Goal: Task Accomplishment & Management: Use online tool/utility

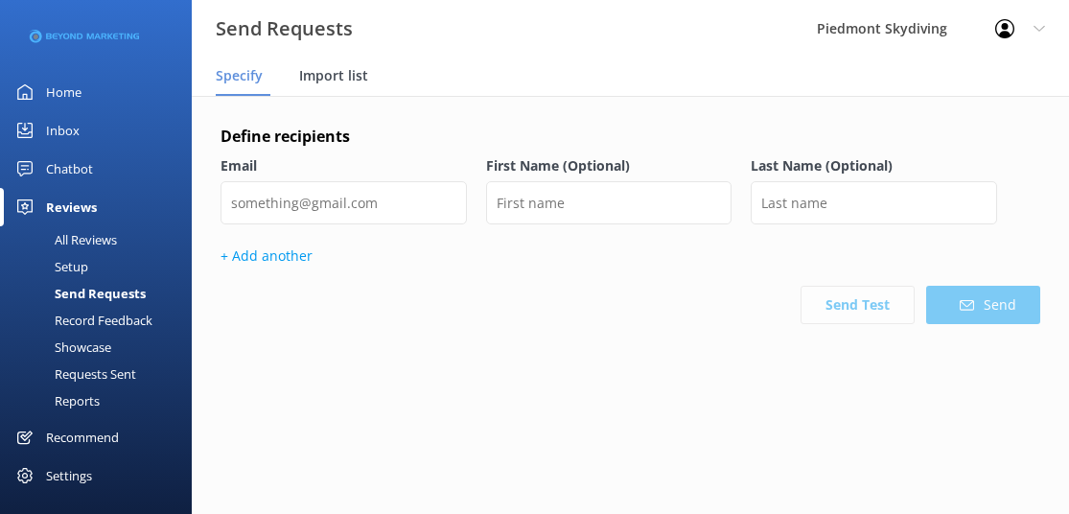
click at [332, 75] on span "Import list" at bounding box center [333, 75] width 69 height 19
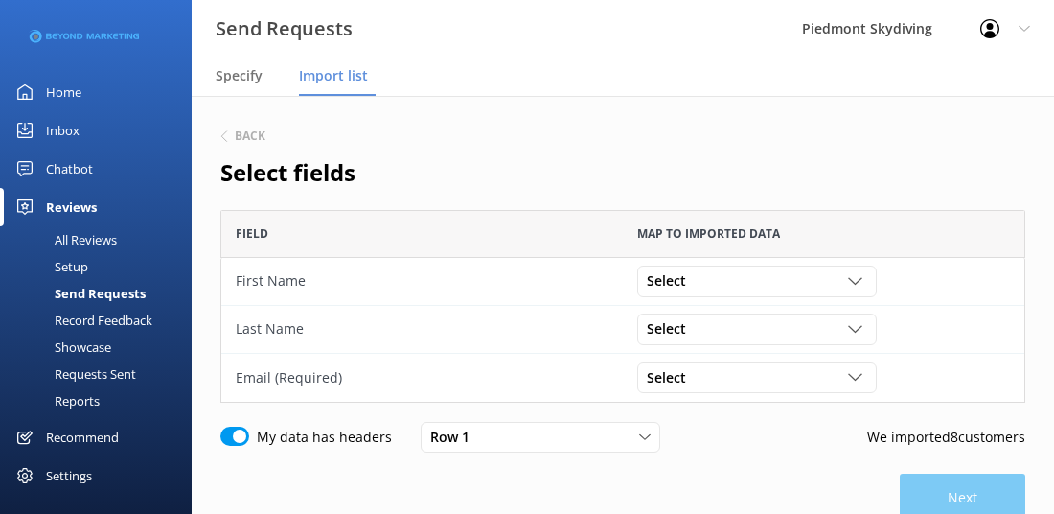
scroll to position [178, 791]
click at [859, 274] on icon "grid" at bounding box center [855, 281] width 14 height 14
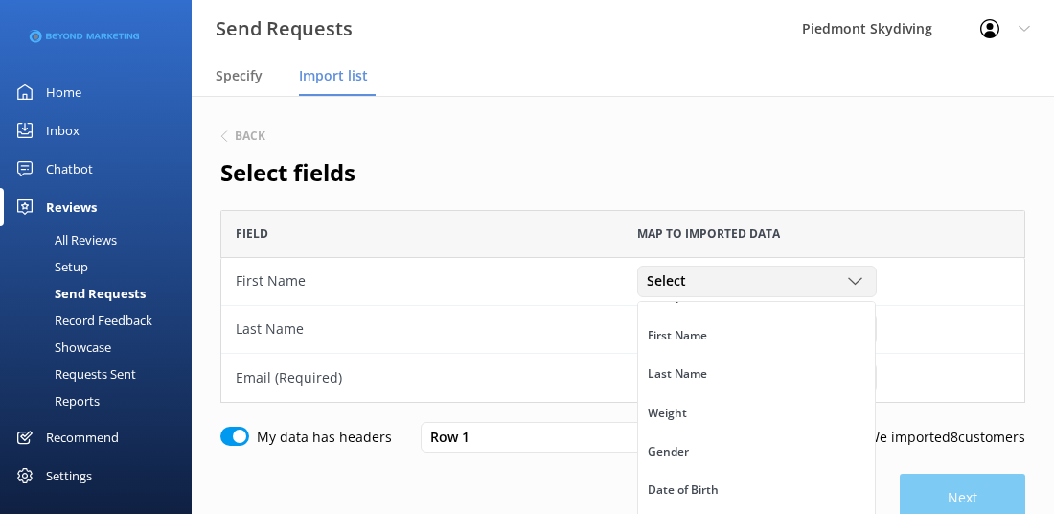
scroll to position [95, 0]
click at [803, 336] on link "First Name" at bounding box center [756, 342] width 237 height 38
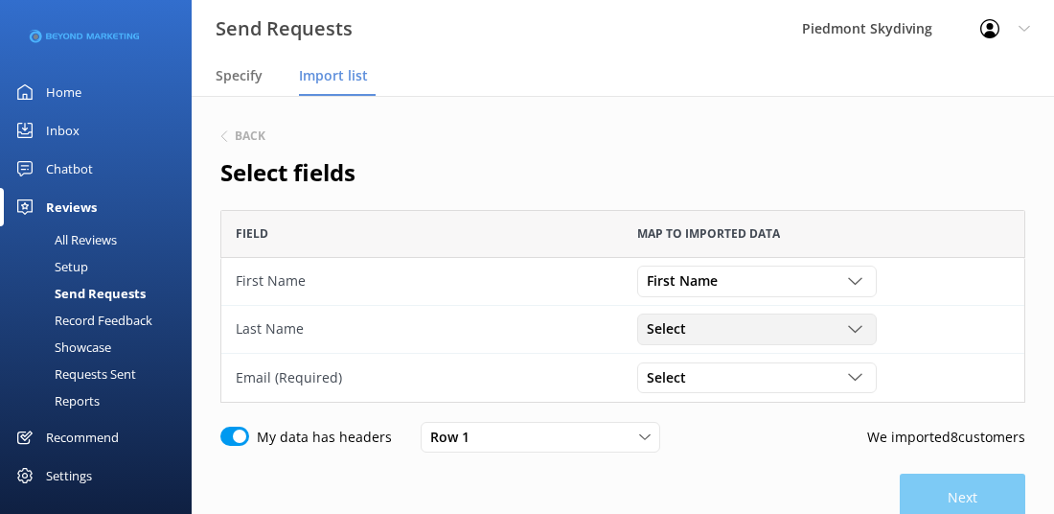
click at [868, 318] on div "Select" at bounding box center [757, 328] width 230 height 21
click at [784, 413] on link "Last Name" at bounding box center [756, 407] width 237 height 38
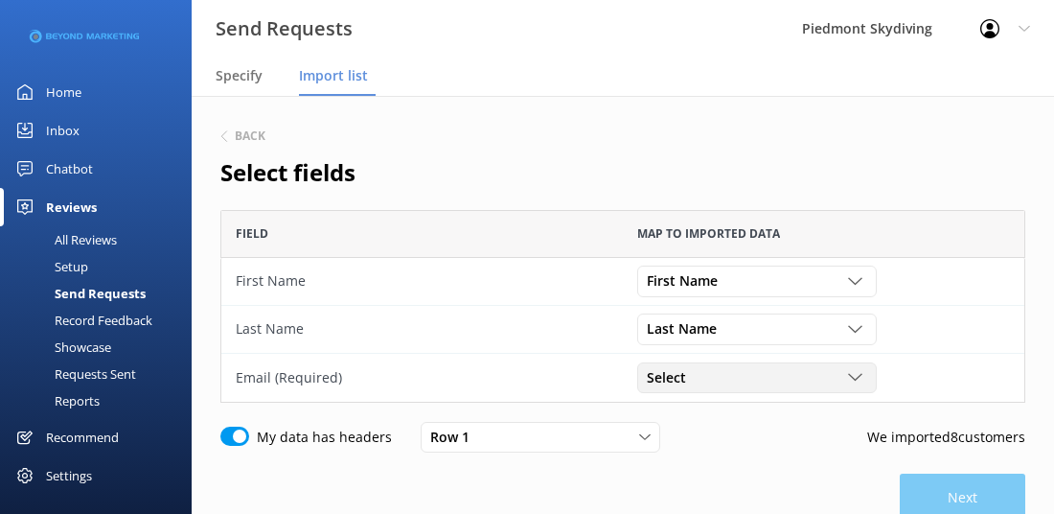
click at [851, 376] on use "grid" at bounding box center [854, 377] width 13 height 7
click at [770, 469] on link "Email" at bounding box center [756, 473] width 237 height 38
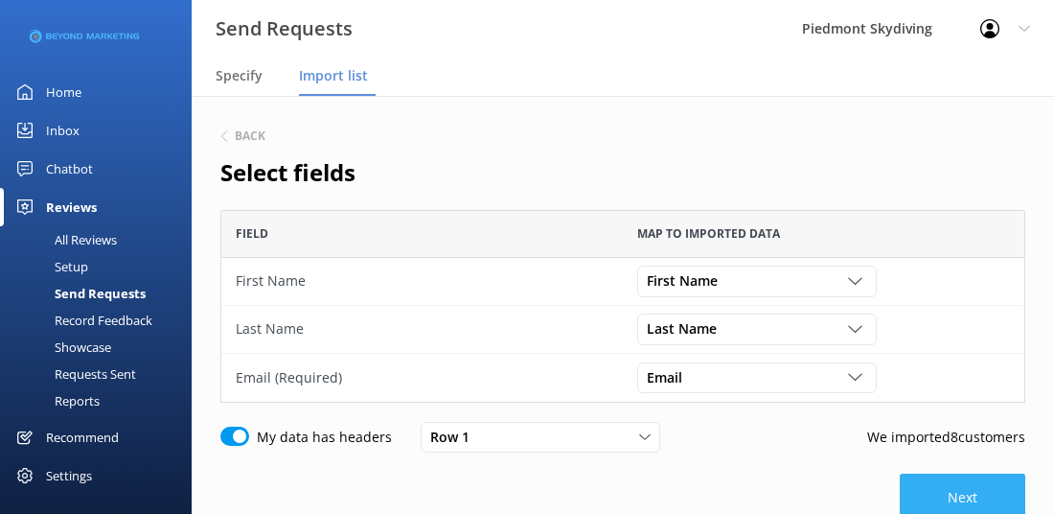
click at [940, 494] on button "Next" at bounding box center [963, 497] width 126 height 48
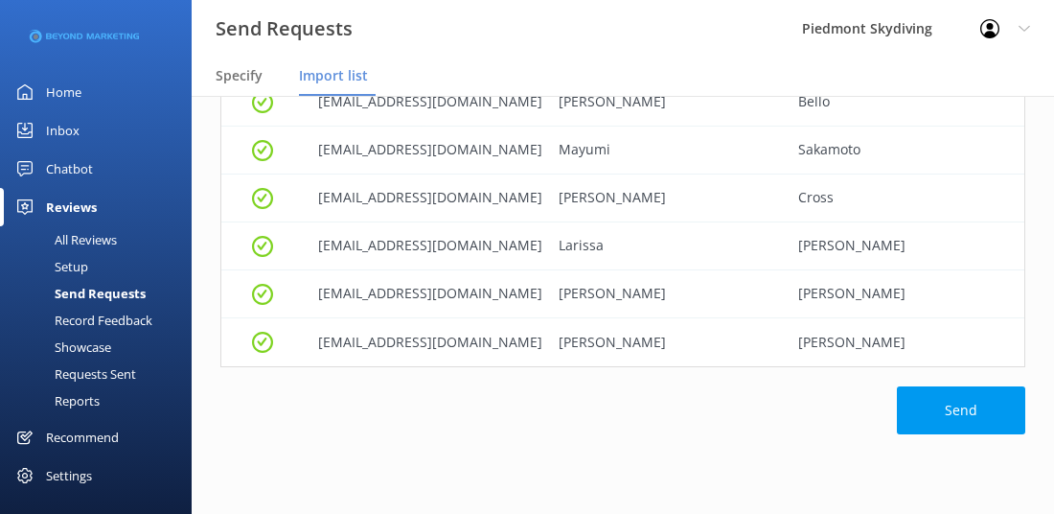
scroll to position [291, 0]
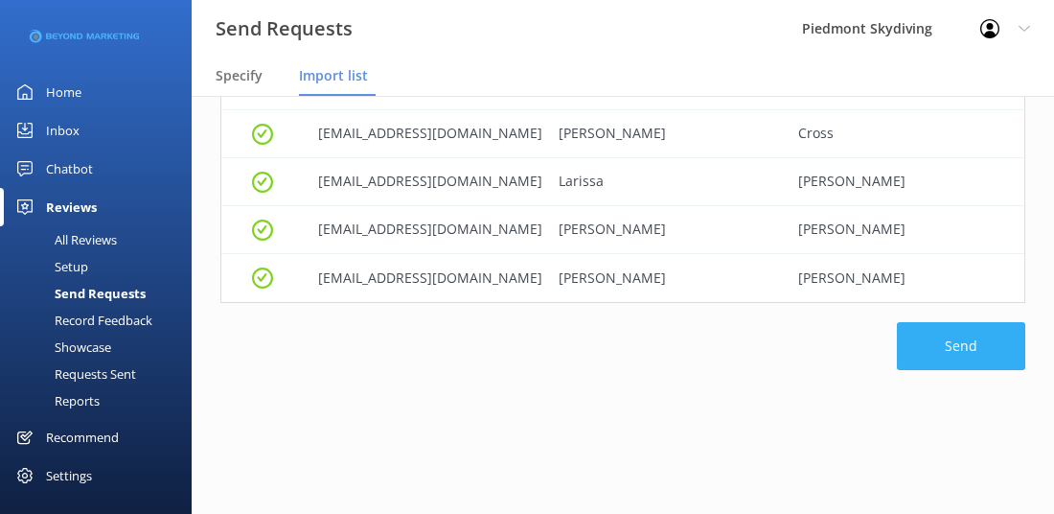
click at [943, 336] on button "Send" at bounding box center [961, 346] width 128 height 48
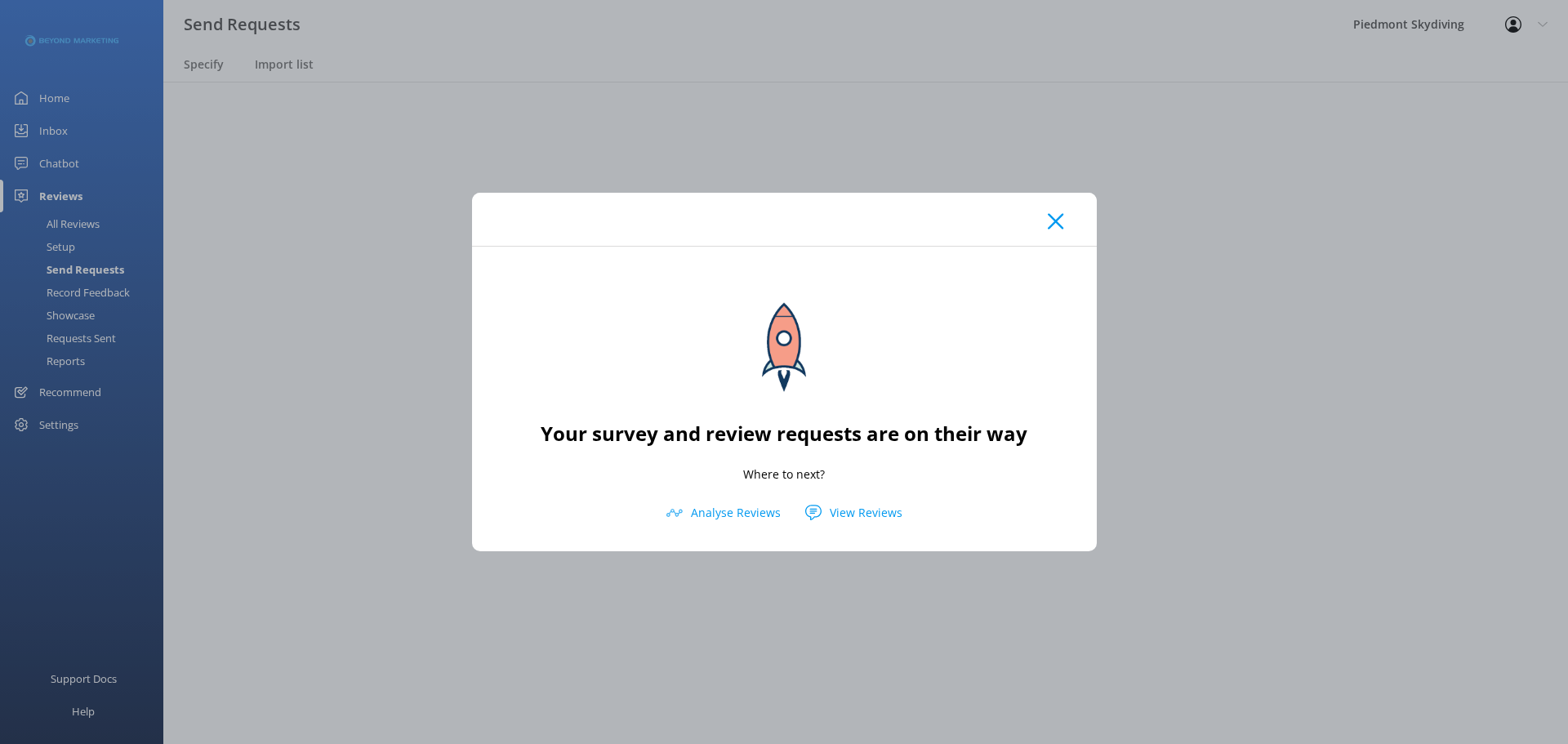
click at [910, 216] on icon at bounding box center [1056, 221] width 15 height 16
